Goal: Transaction & Acquisition: Purchase product/service

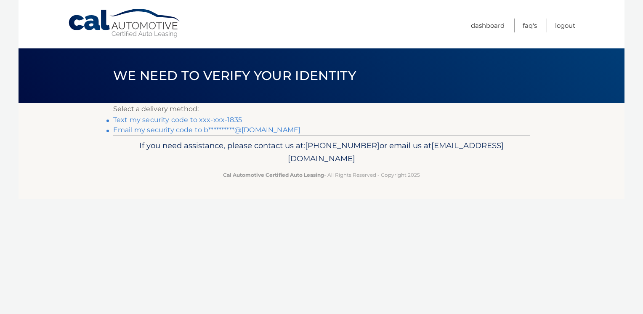
click at [225, 127] on link "**********" at bounding box center [206, 130] width 187 height 8
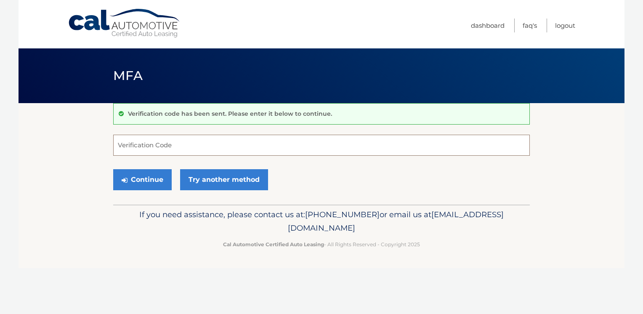
click at [222, 152] on input "Verification Code" at bounding box center [321, 145] width 417 height 21
type input "571360"
click at [152, 181] on button "Continue" at bounding box center [142, 179] width 59 height 21
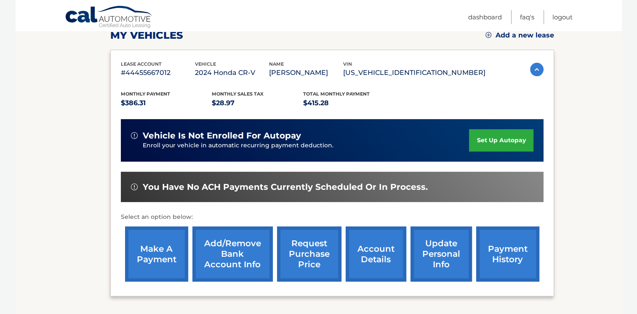
scroll to position [126, 0]
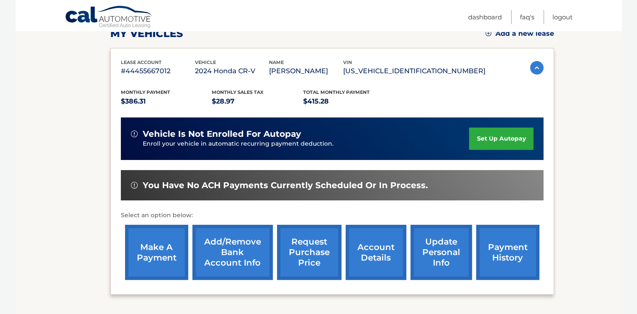
click at [170, 243] on link "make a payment" at bounding box center [156, 252] width 63 height 55
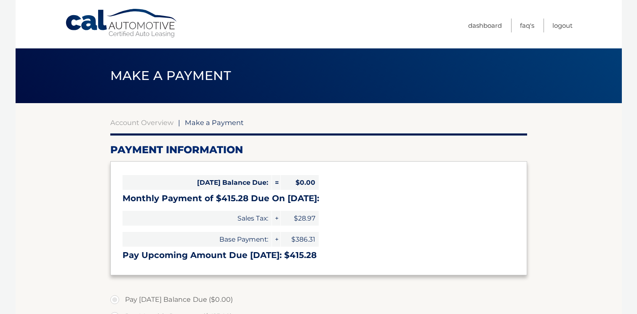
select select "ZmY4NTEzMjgtODQxMy00ZDQ0LWJjMmEtMTQzMmNjZGFmMTMw"
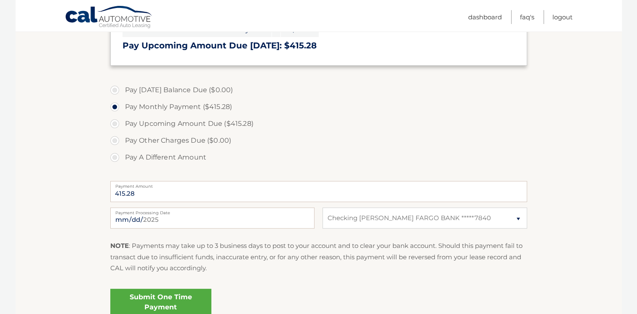
scroll to position [211, 0]
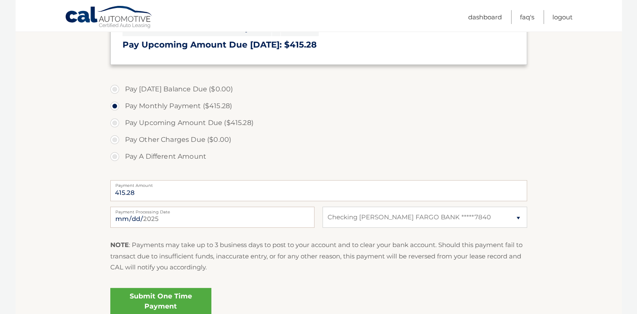
click at [202, 213] on div "2025-10-01 Payment Processing Date" at bounding box center [212, 217] width 204 height 21
click at [143, 223] on input "2025-10-01" at bounding box center [212, 217] width 204 height 21
click at [283, 142] on label "Pay Other Charges Due ($0.00)" at bounding box center [318, 139] width 417 height 17
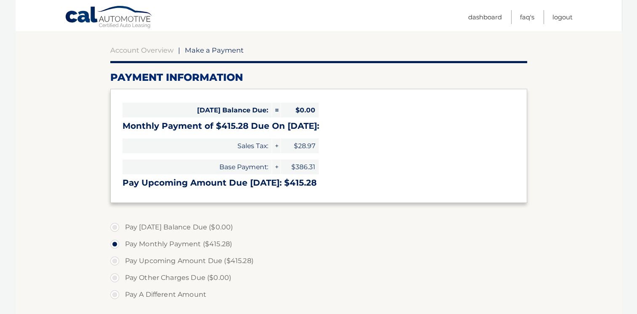
scroll to position [0, 0]
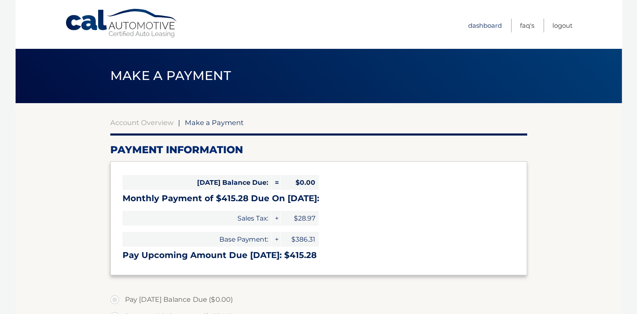
click at [480, 24] on link "Dashboard" at bounding box center [485, 26] width 34 height 14
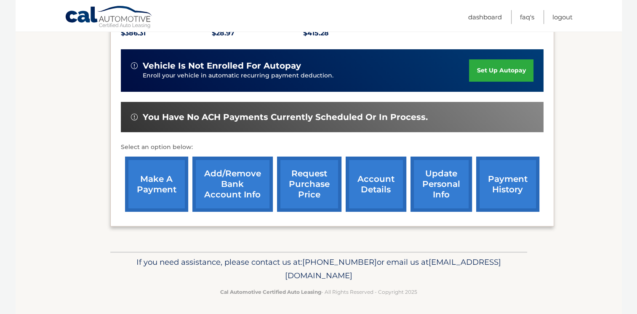
scroll to position [195, 0]
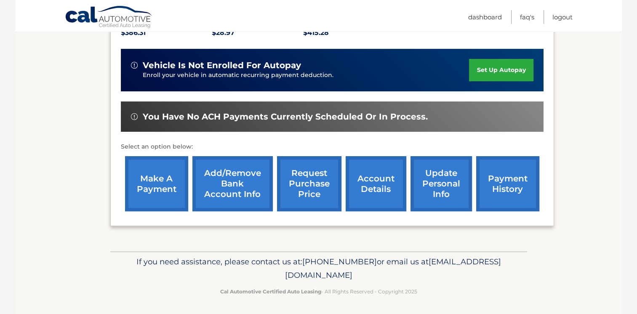
click at [163, 173] on link "make a payment" at bounding box center [156, 183] width 63 height 55
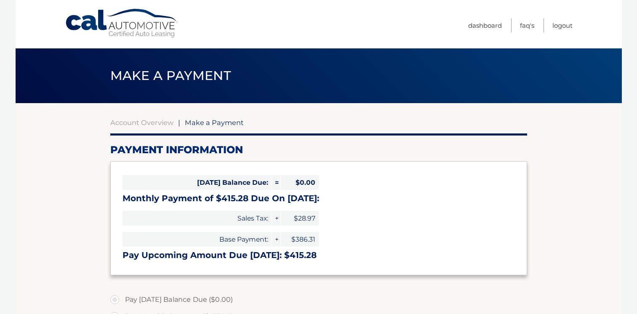
select select "ZmY4NTEzMjgtODQxMy00ZDQ0LWJjMmEtMTQzMmNjZGFmMTMw"
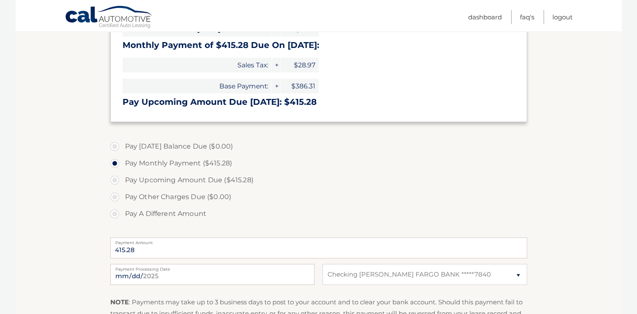
scroll to position [168, 0]
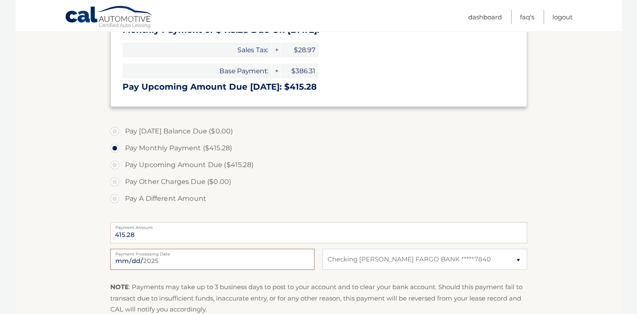
click at [230, 257] on input "2025-10-01" at bounding box center [212, 259] width 204 height 21
type input "2025-10-14"
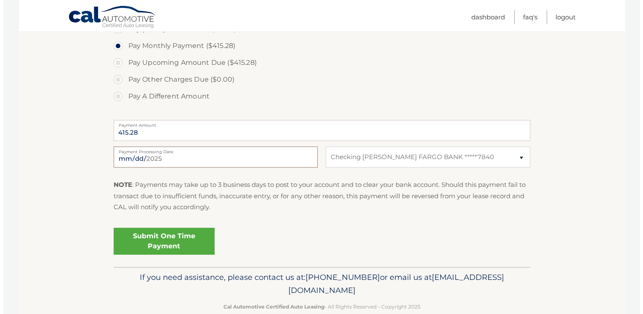
scroll to position [287, 0]
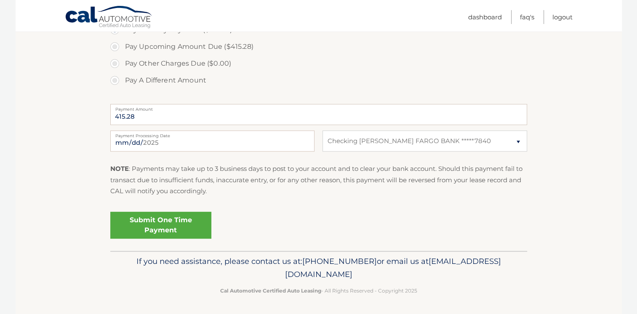
click at [192, 228] on link "Submit One Time Payment" at bounding box center [160, 225] width 101 height 27
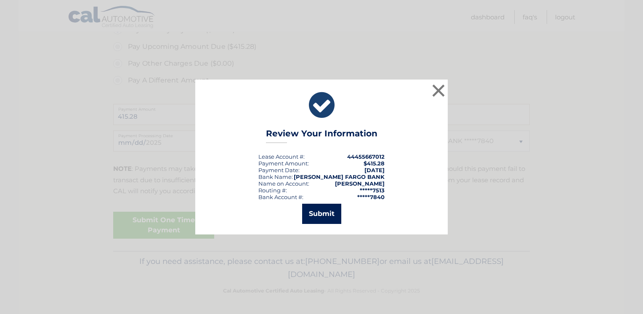
click at [319, 214] on button "Submit" at bounding box center [321, 214] width 39 height 20
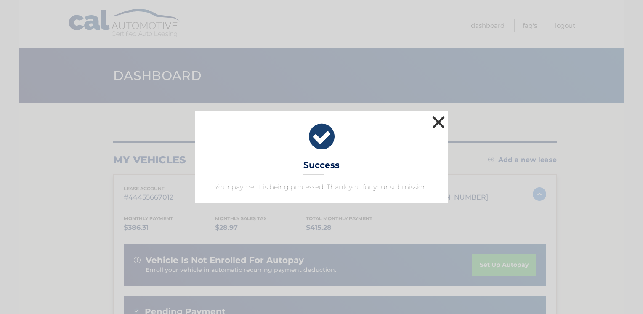
click at [436, 120] on button "×" at bounding box center [438, 122] width 17 height 17
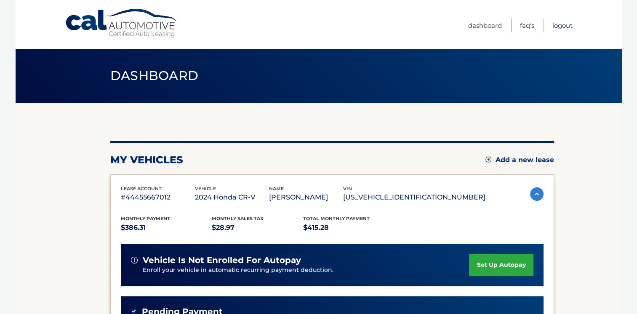
click at [559, 24] on link "Logout" at bounding box center [563, 26] width 20 height 14
